Goal: Task Accomplishment & Management: Manage account settings

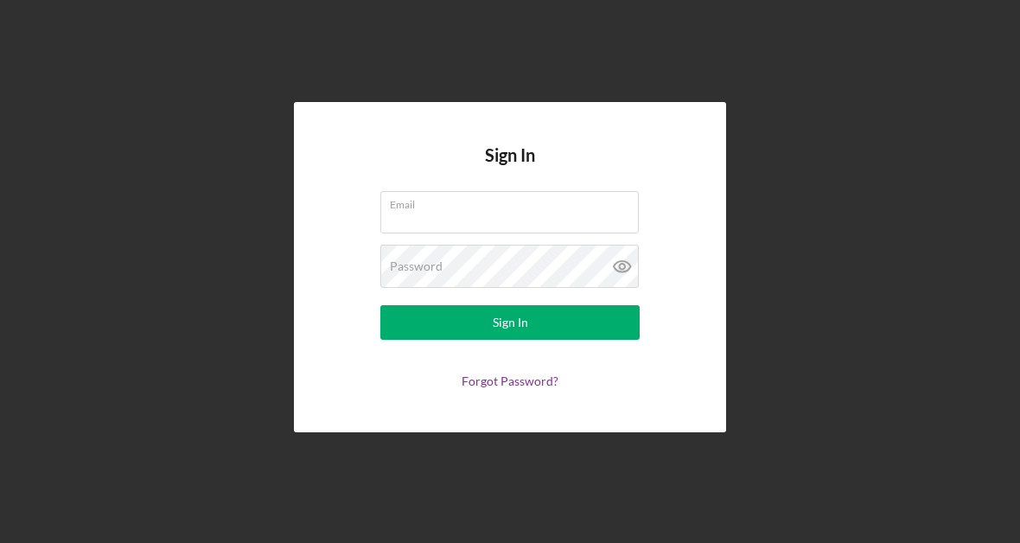
click at [413, 213] on input "Email" at bounding box center [509, 211] width 258 height 41
type input "[EMAIL_ADDRESS][DOMAIN_NAME]"
click at [520, 317] on div "Sign In" at bounding box center [510, 322] width 35 height 35
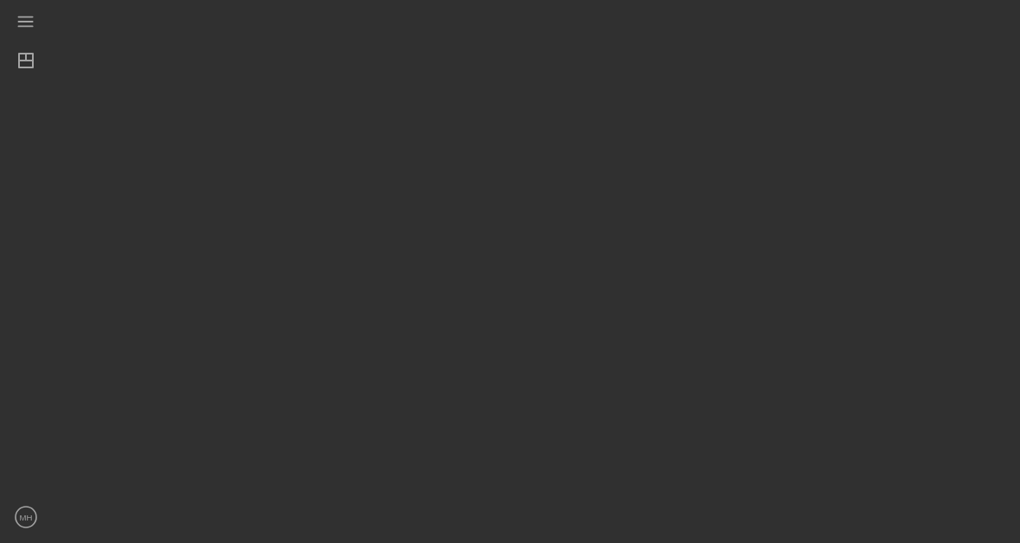
click at [29, 516] on text "MH" at bounding box center [26, 517] width 13 height 10
click at [391, 328] on div "Icon/Menu Icon/Dashboard Dashboard MH [PERSON_NAME] Icon/Overflow Account Setti…" at bounding box center [510, 267] width 1002 height 534
click at [30, 17] on line "button" at bounding box center [25, 17] width 14 height 0
